Goal: Task Accomplishment & Management: Manage account settings

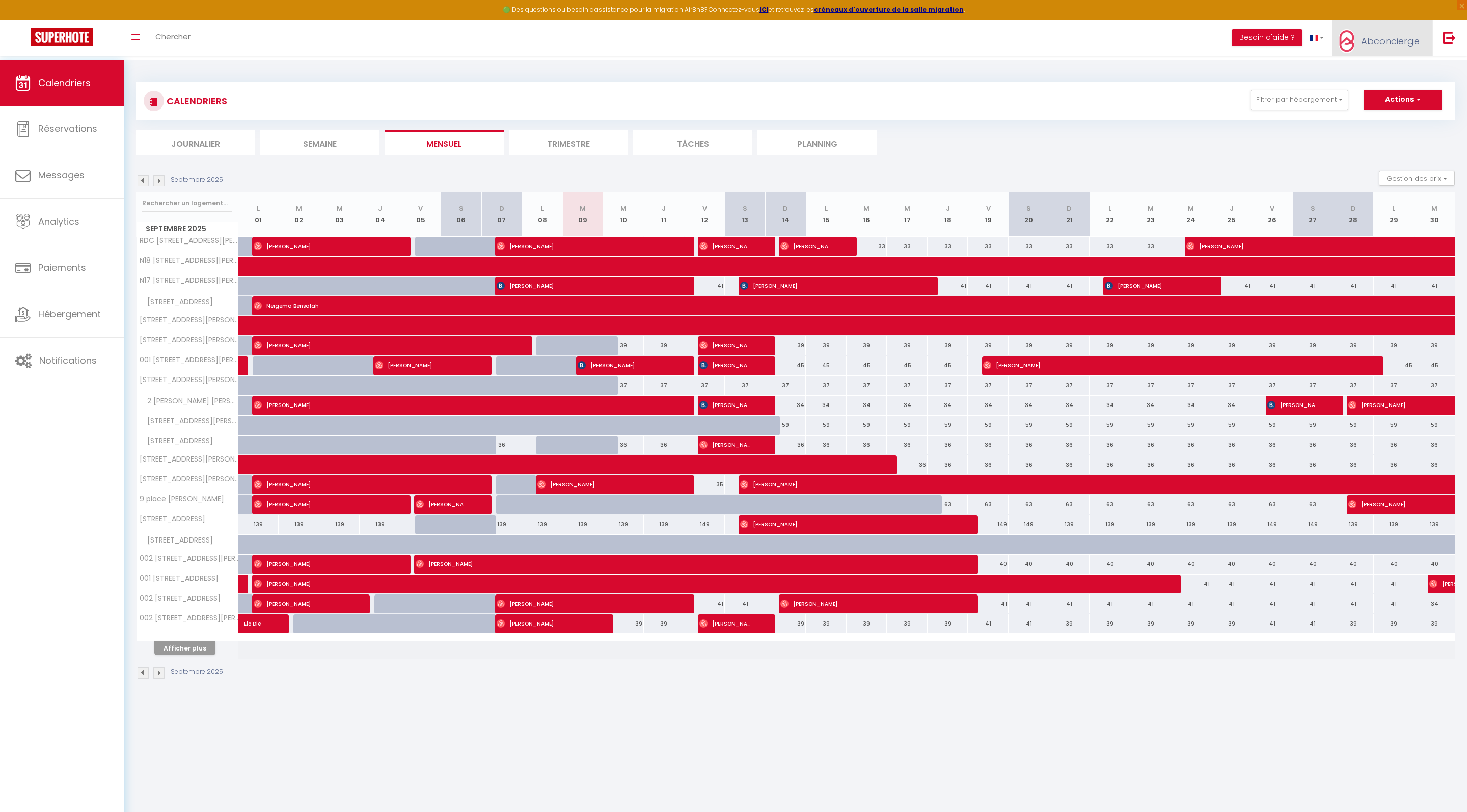
click at [1376, 48] on span "Abconcierge" at bounding box center [1391, 41] width 59 height 13
click at [1374, 77] on link "Paramètres" at bounding box center [1391, 71] width 76 height 18
select select "fr"
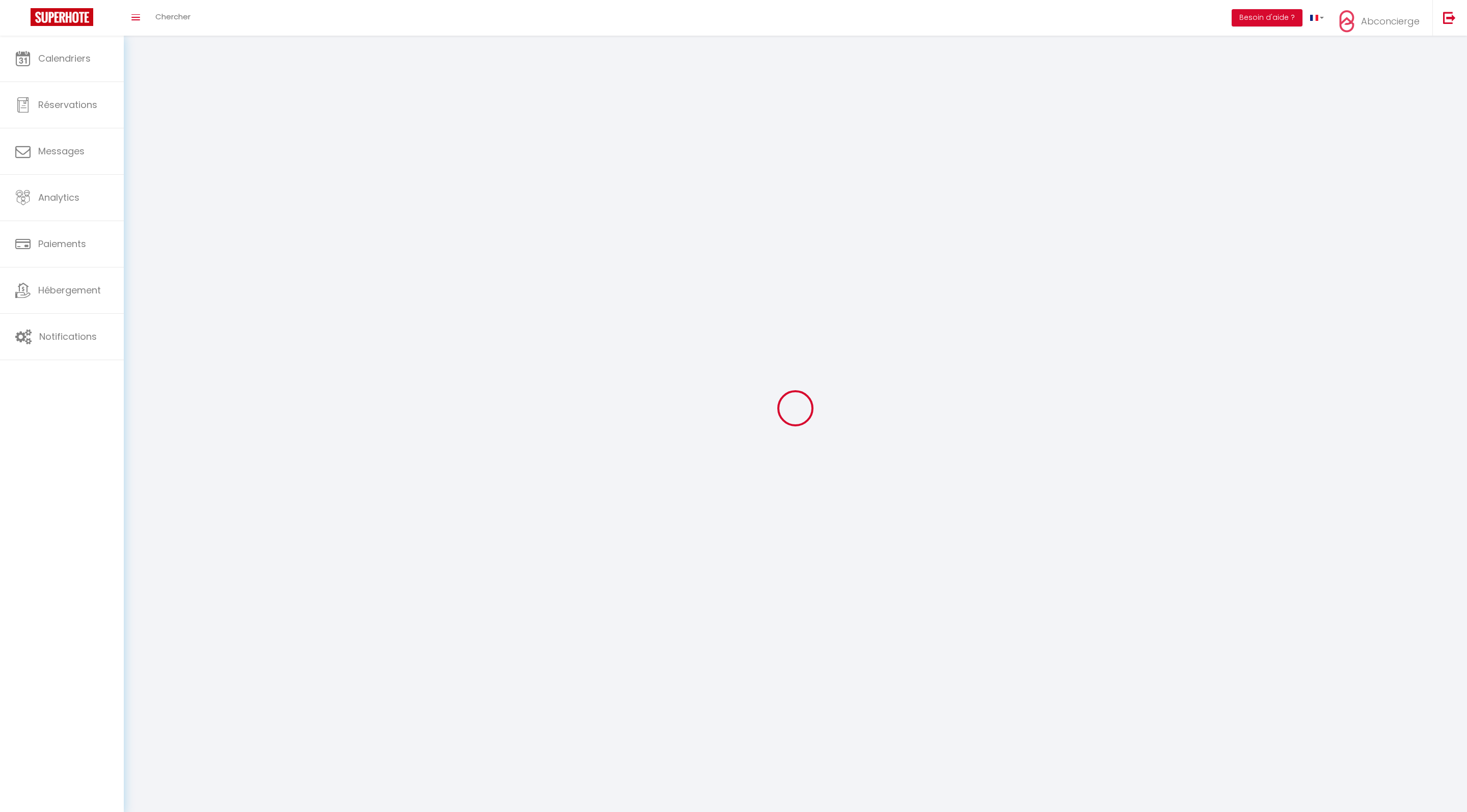
type input "Abconcierge"
type input "0661682374"
type input "[STREET_ADDRESS][PERSON_NAME]"
type input "26300"
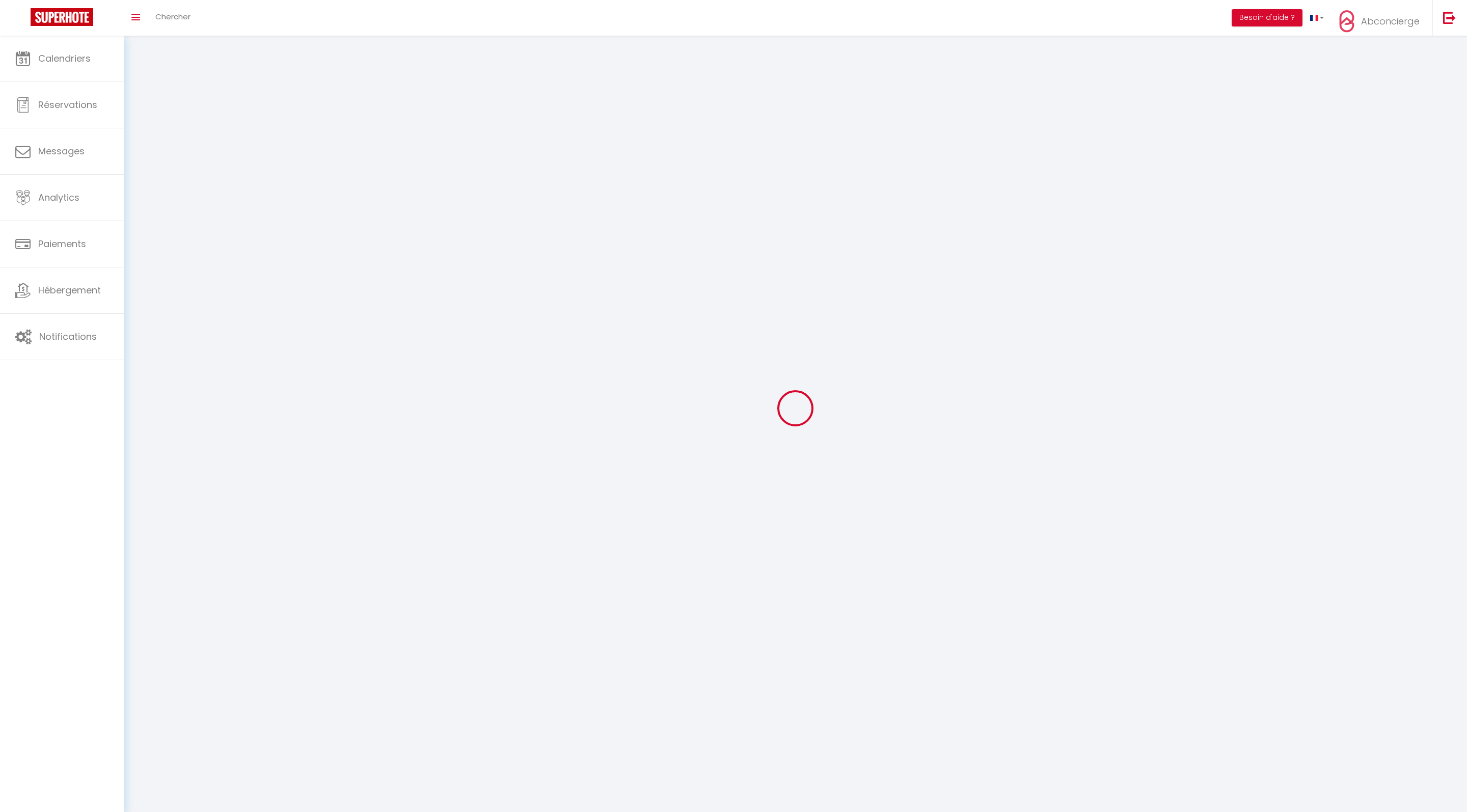
type input "Chatuzange-[PERSON_NAME]"
type input "89RToyZ0ZfAzJZwxuwuI0EzWN"
type input "AaMS6hBBDxv42TF03uN6L96Dt"
type input "[URL][DOMAIN_NAME]"
select select "1"
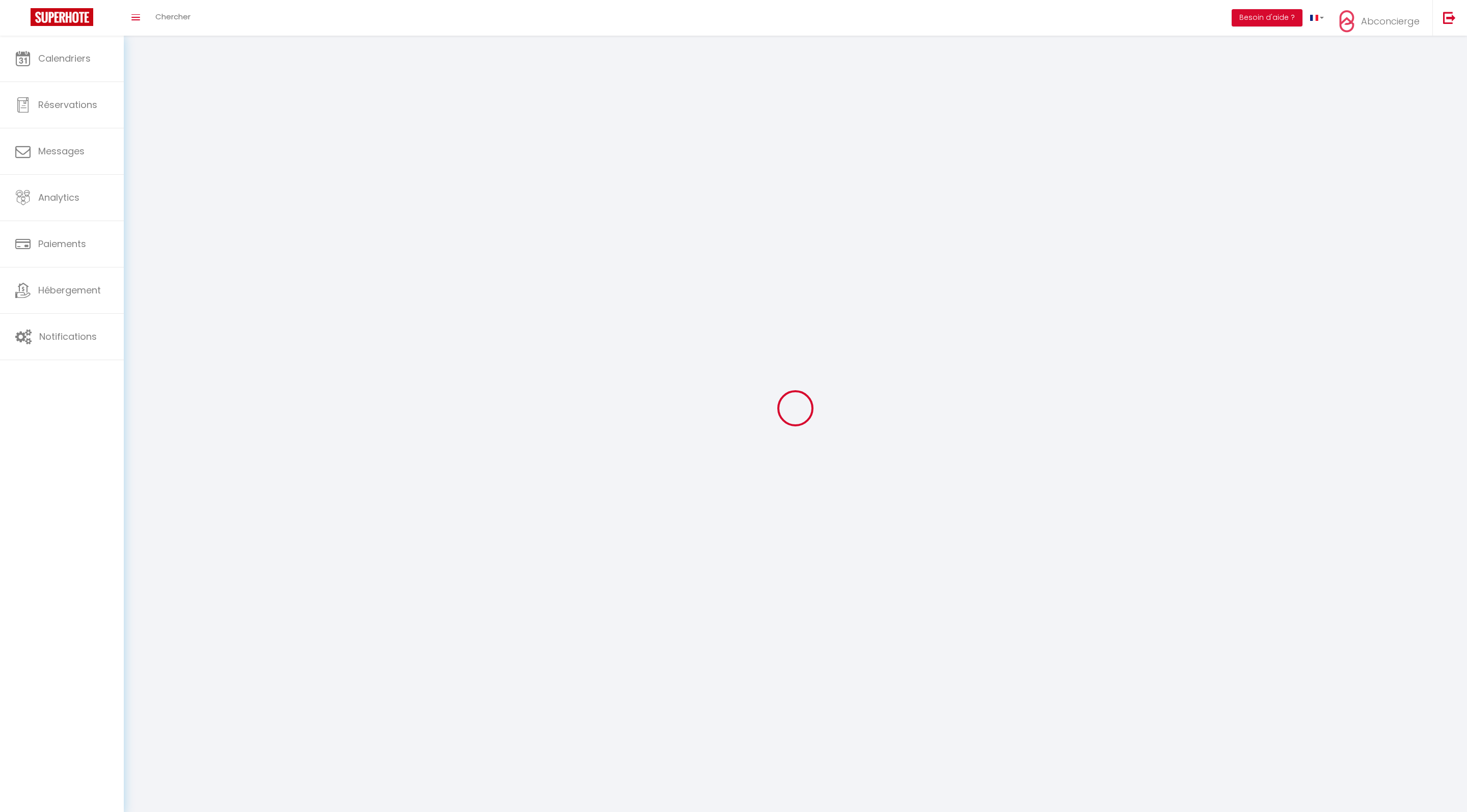
select select "28"
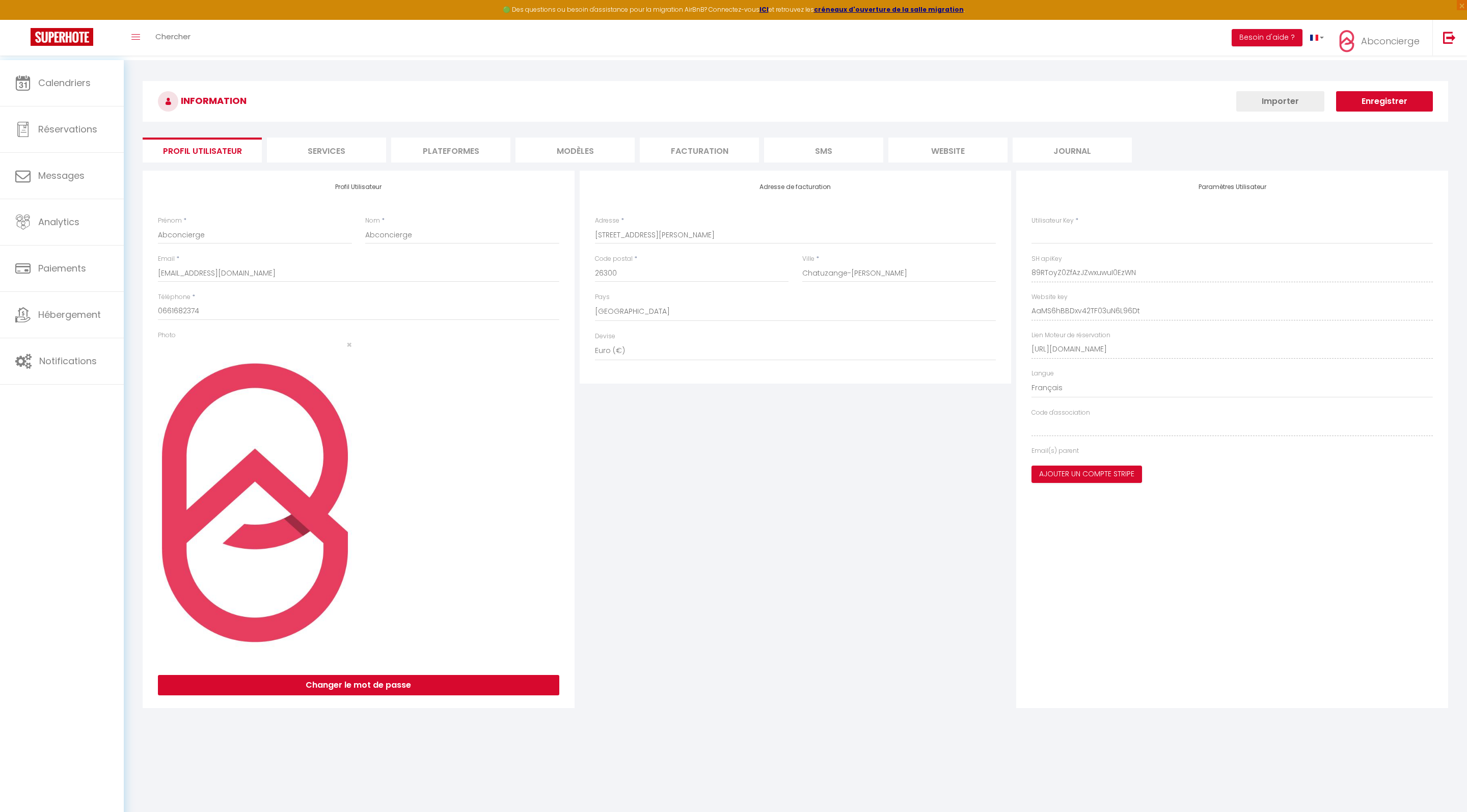
type input "89RToyZ0ZfAzJZwxuwuI0EzWN"
type input "AaMS6hBBDxv42TF03uN6L96Dt"
type input "[URL][DOMAIN_NAME]"
select select "fr"
click at [474, 147] on li "Plateformes" at bounding box center [451, 149] width 119 height 25
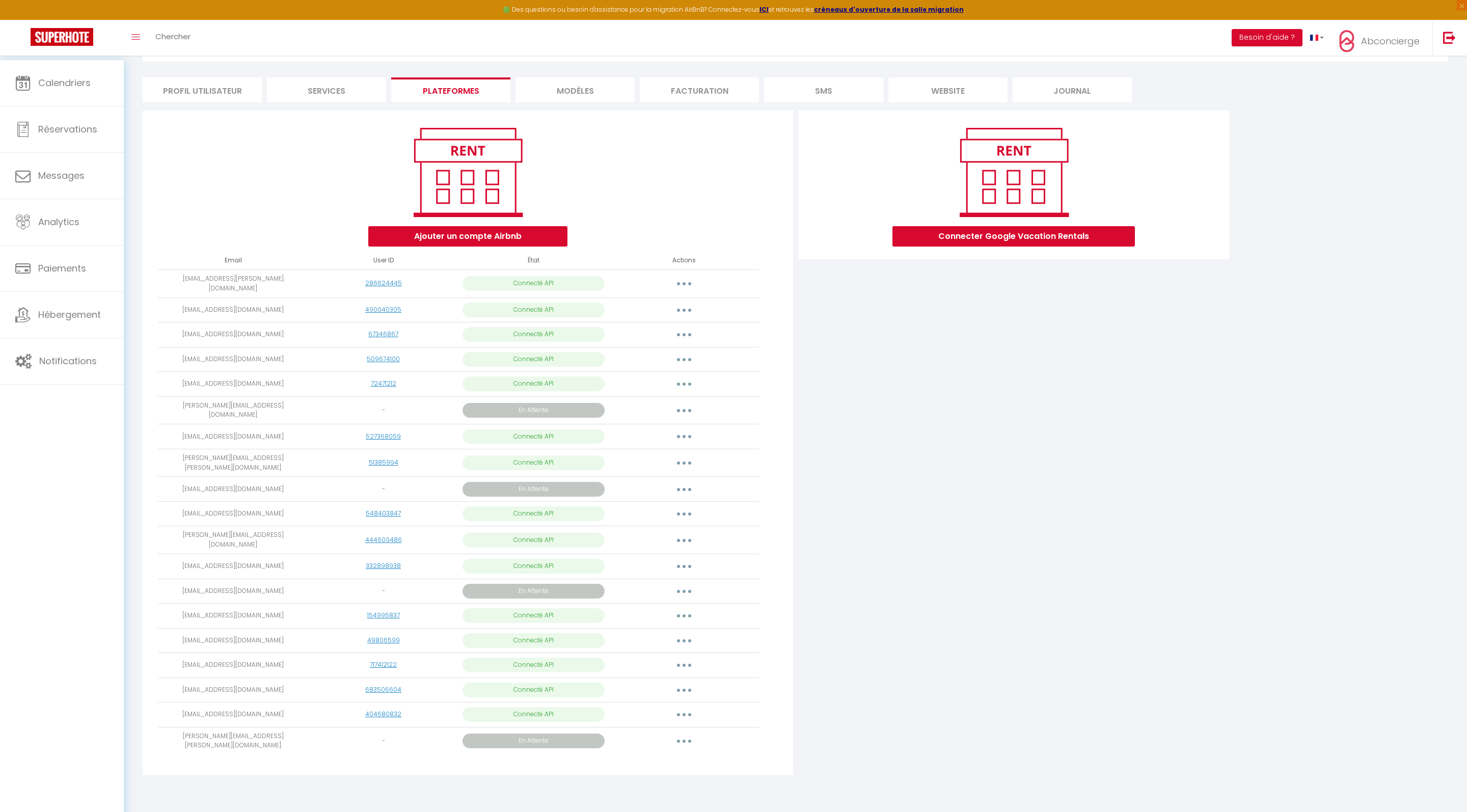
scroll to position [209, 0]
drag, startPoint x: 286, startPoint y: 544, endPoint x: 180, endPoint y: 542, distance: 106.0
click at [180, 579] on td "[EMAIL_ADDRESS][DOMAIN_NAME]" at bounding box center [232, 591] width 150 height 25
copy td "[EMAIL_ADDRESS][DOMAIN_NAME]"
drag, startPoint x: 316, startPoint y: 417, endPoint x: 167, endPoint y: 414, distance: 149.0
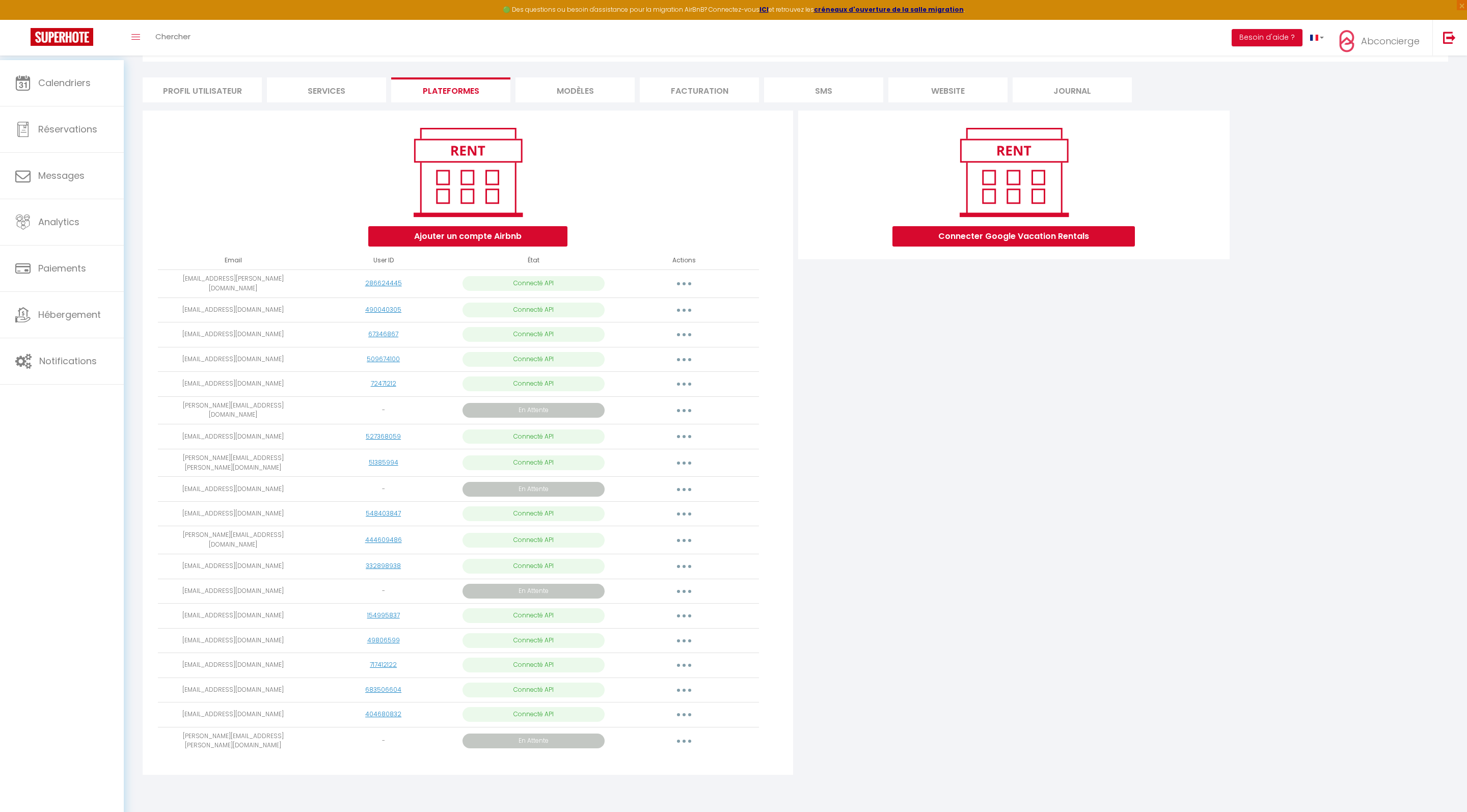
click at [167, 476] on tr "[EMAIL_ADDRESS][DOMAIN_NAME] - En Attente Obtenir le lien de connexion Importer…" at bounding box center [458, 489] width 602 height 25
copy tr "[EMAIL_ADDRESS][DOMAIN_NAME]"
click at [879, 648] on div "Connecter Google Vacation Rentals" at bounding box center [1014, 446] width 437 height 670
drag, startPoint x: 294, startPoint y: 763, endPoint x: 176, endPoint y: 761, distance: 118.0
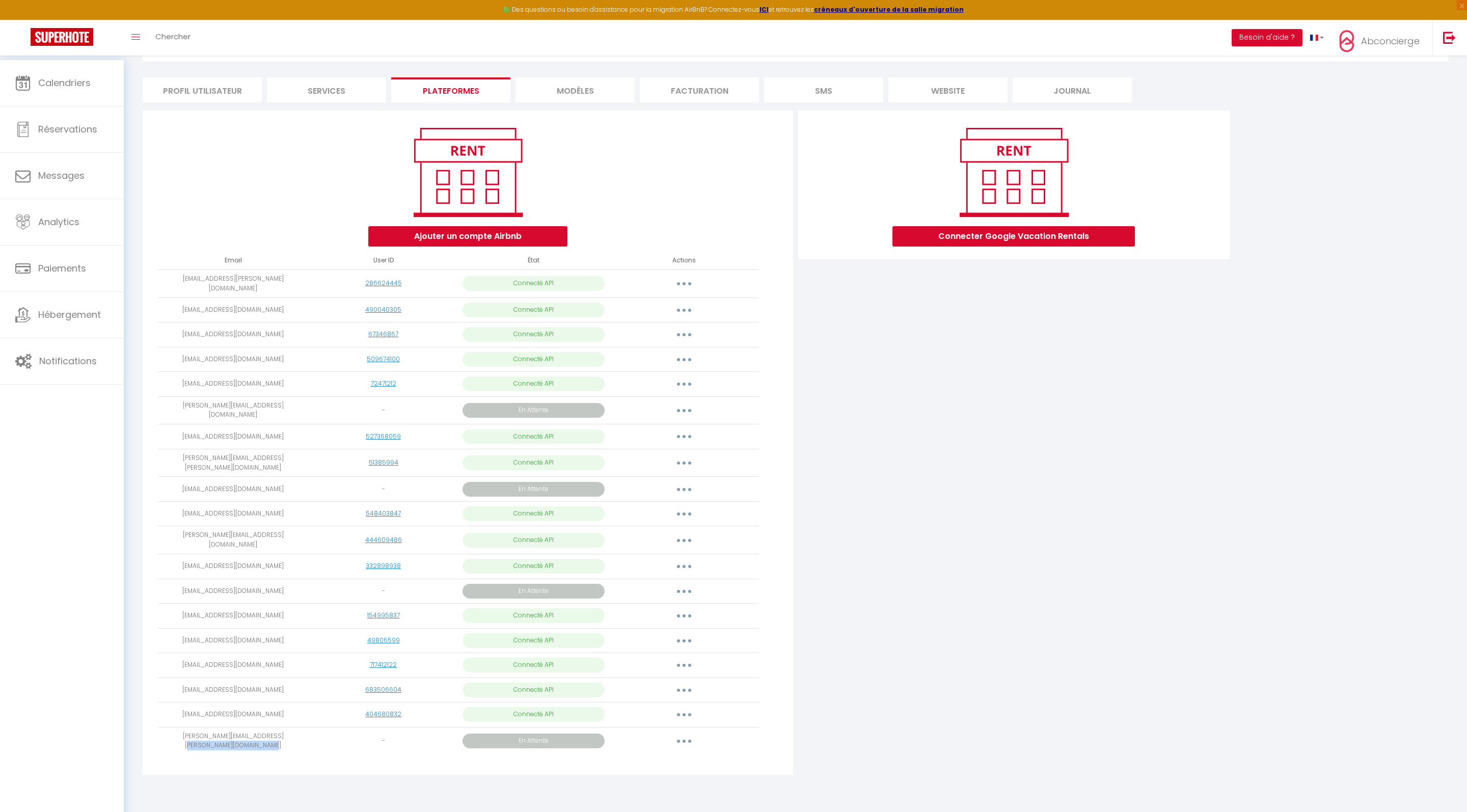
click at [176, 755] on td "[PERSON_NAME][EMAIL_ADDRESS][PERSON_NAME][DOMAIN_NAME]" at bounding box center [232, 740] width 150 height 28
copy td "[PERSON_NAME][EMAIL_ADDRESS][PERSON_NAME][DOMAIN_NAME]"
